Goal: Task Accomplishment & Management: Manage account settings

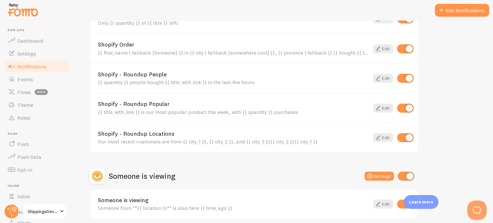
scroll to position [292, 0]
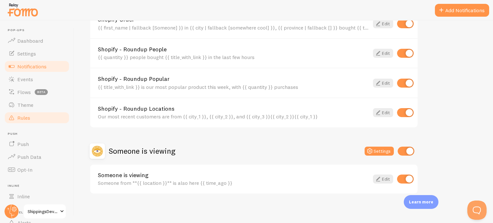
drag, startPoint x: 18, startPoint y: 119, endPoint x: 32, endPoint y: 123, distance: 14.4
click at [18, 119] on span "Rules" at bounding box center [23, 118] width 13 height 6
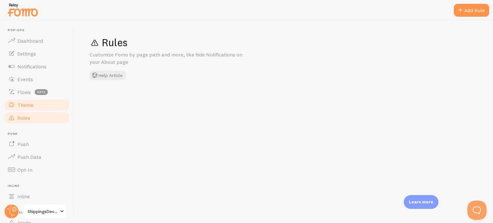
click at [30, 105] on span "Theme" at bounding box center [25, 105] width 16 height 6
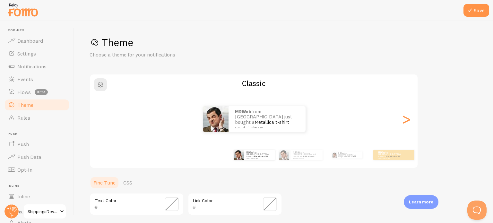
scroll to position [148, 0]
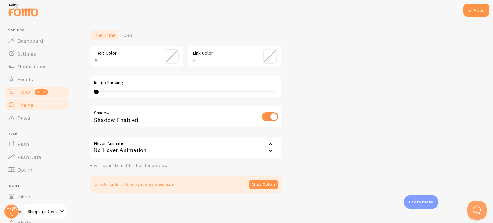
click at [26, 93] on span "Flows" at bounding box center [23, 92] width 13 height 6
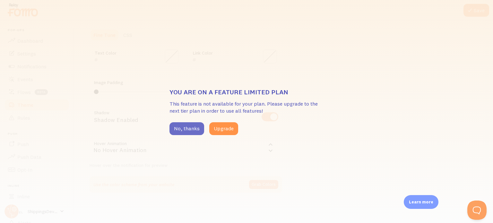
click at [177, 129] on button "No, thanks" at bounding box center [186, 128] width 35 height 13
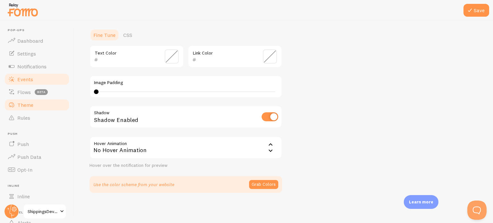
click at [26, 82] on span "Events" at bounding box center [25, 79] width 16 height 6
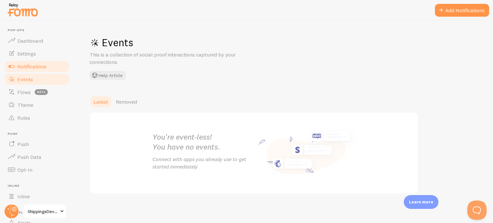
click at [31, 63] on link "Notifications" at bounding box center [37, 66] width 66 height 13
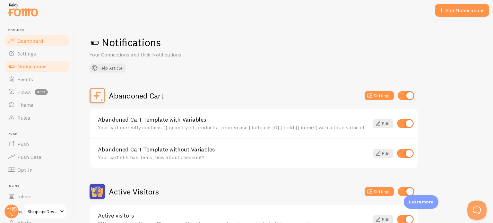
click at [20, 39] on span "Dashboard" at bounding box center [30, 41] width 26 height 6
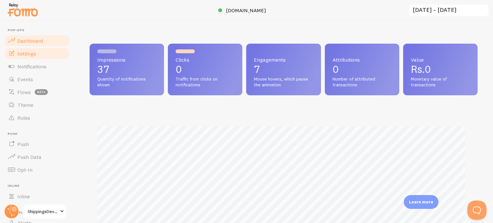
click at [32, 54] on span "Settings" at bounding box center [26, 53] width 19 height 6
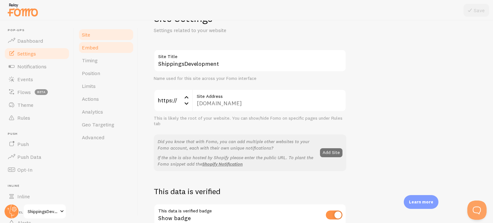
scroll to position [96, 0]
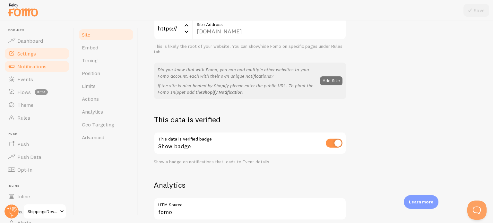
click at [42, 64] on span "Notifications" at bounding box center [31, 66] width 29 height 6
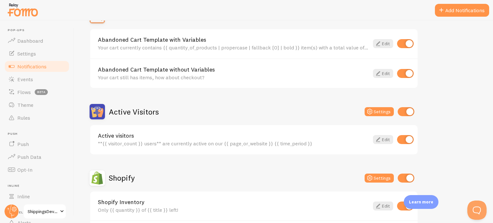
scroll to position [96, 0]
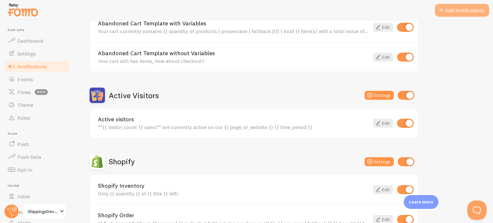
click at [464, 11] on button "Add Notifications" at bounding box center [462, 10] width 54 height 13
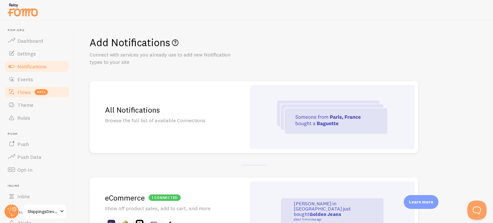
click at [21, 94] on span "Flows" at bounding box center [23, 92] width 13 height 6
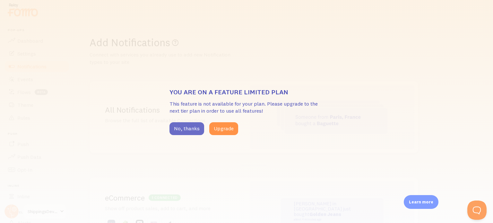
click at [190, 130] on button "No, thanks" at bounding box center [186, 128] width 35 height 13
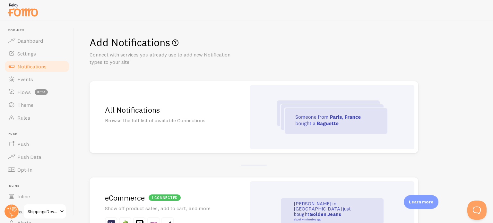
click at [30, 41] on span "Dashboard" at bounding box center [30, 41] width 26 height 6
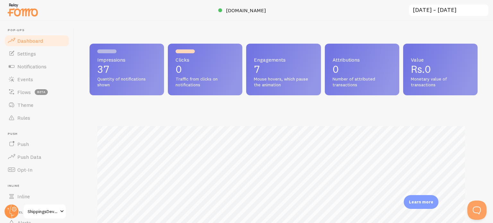
click at [21, 14] on img at bounding box center [23, 10] width 32 height 16
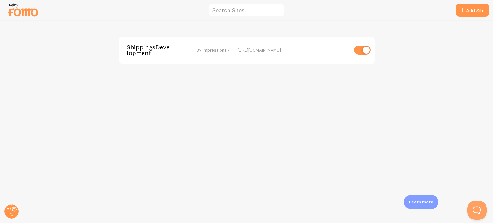
click at [15, 13] on img at bounding box center [23, 10] width 32 height 16
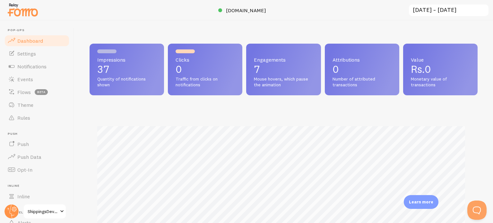
scroll to position [168, 383]
